Goal: Navigation & Orientation: Find specific page/section

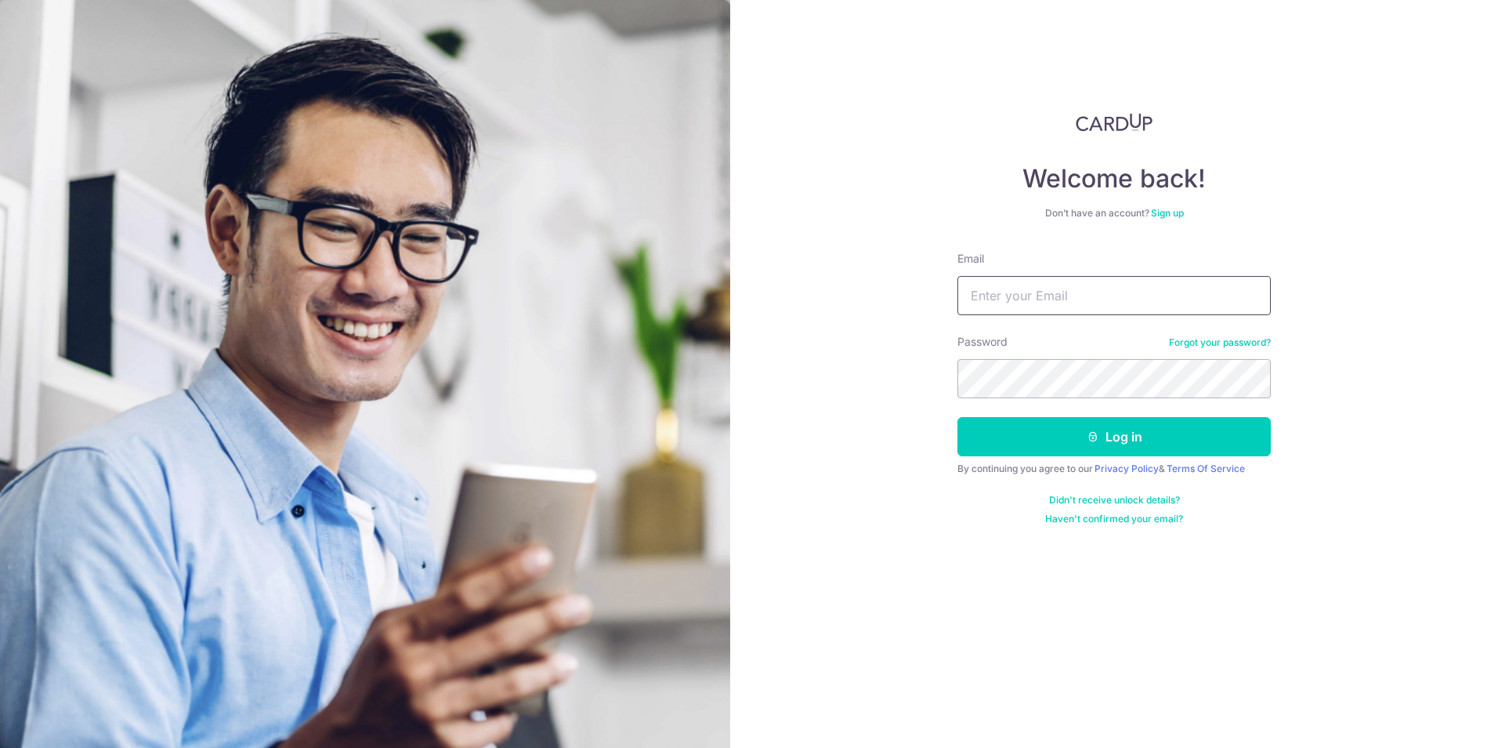
click at [1039, 298] on input "Email" at bounding box center [1113, 295] width 313 height 39
type input "[EMAIL_ADDRESS][DOMAIN_NAME]"
click at [1038, 307] on input "[EMAIL_ADDRESS][DOMAIN_NAME]" at bounding box center [1113, 295] width 313 height 39
click at [1134, 433] on button "Log in" at bounding box center [1113, 436] width 313 height 39
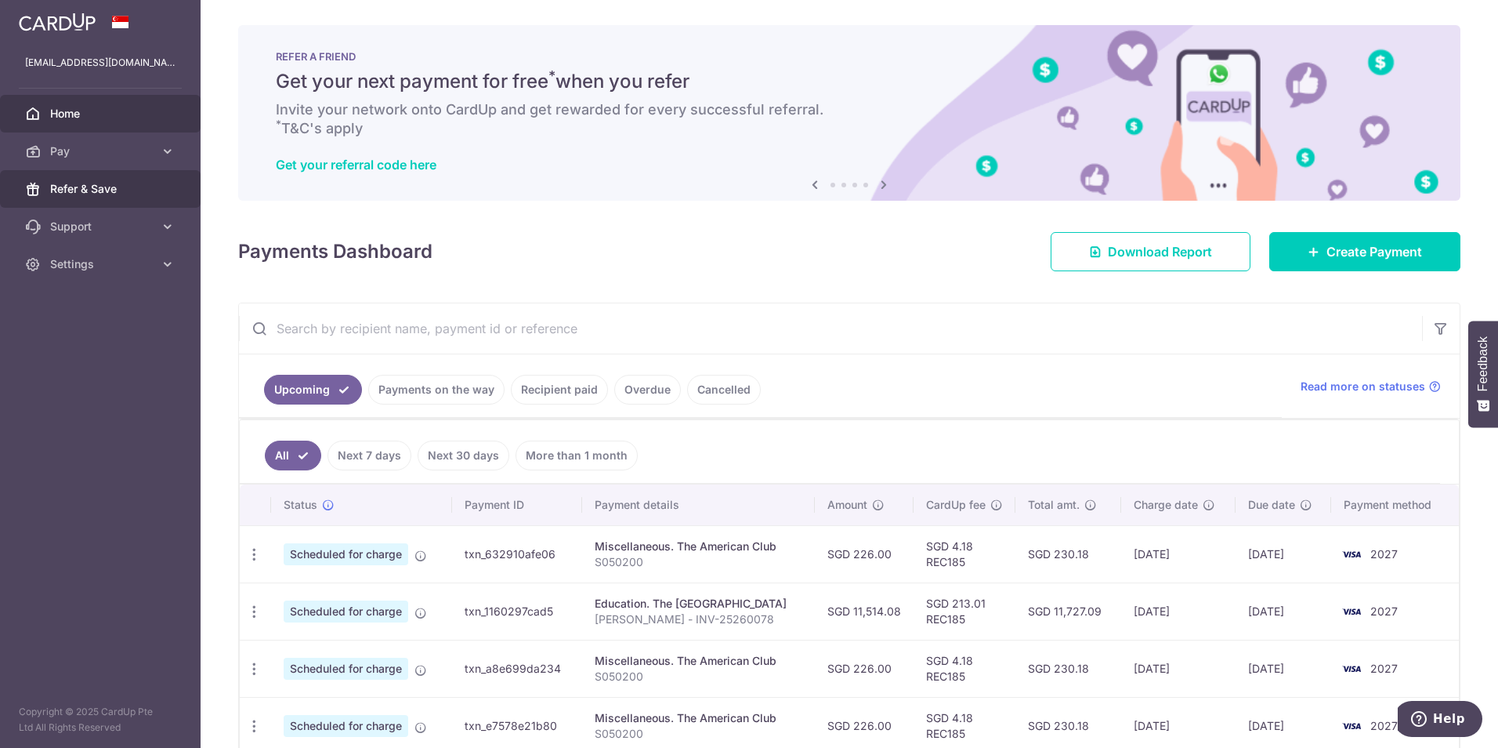
click at [157, 196] on link "Refer & Save" at bounding box center [100, 189] width 201 height 38
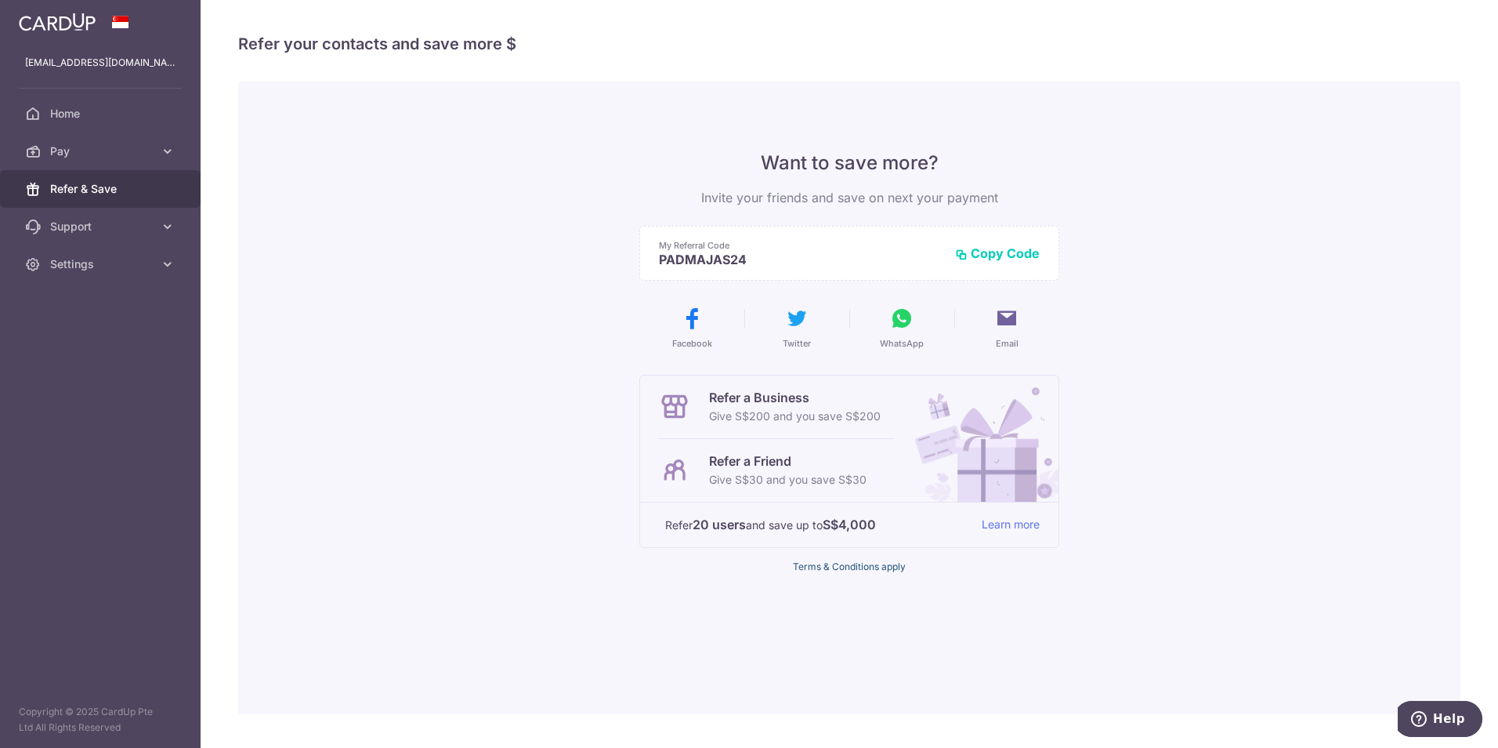
click at [856, 570] on link "Terms & Conditions apply" at bounding box center [849, 566] width 113 height 12
